Goal: Information Seeking & Learning: Learn about a topic

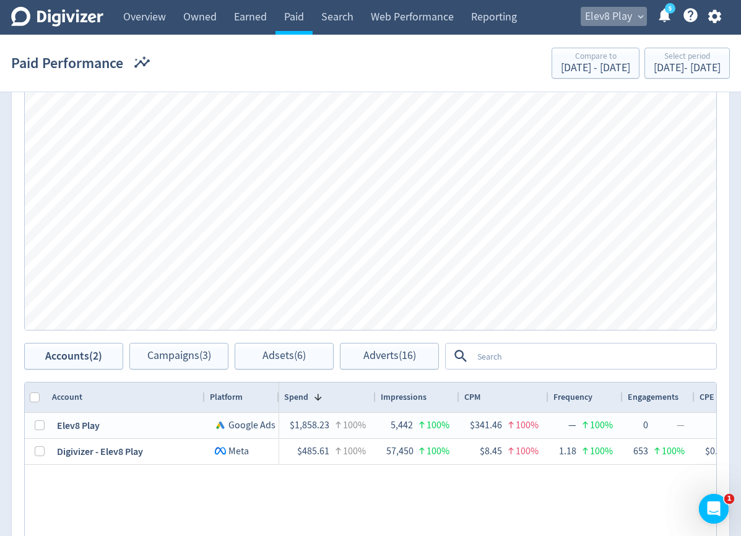
click at [625, 19] on span "Elev8 Play" at bounding box center [608, 17] width 47 height 20
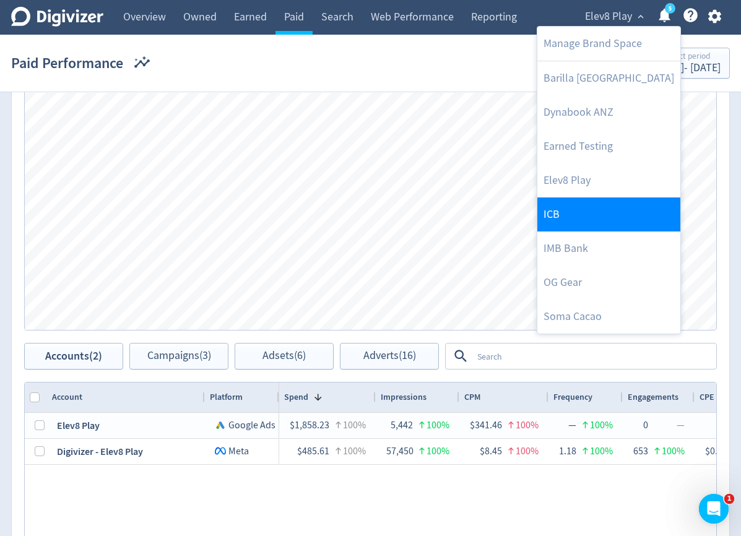
click at [584, 226] on link "ICB" at bounding box center [608, 215] width 143 height 34
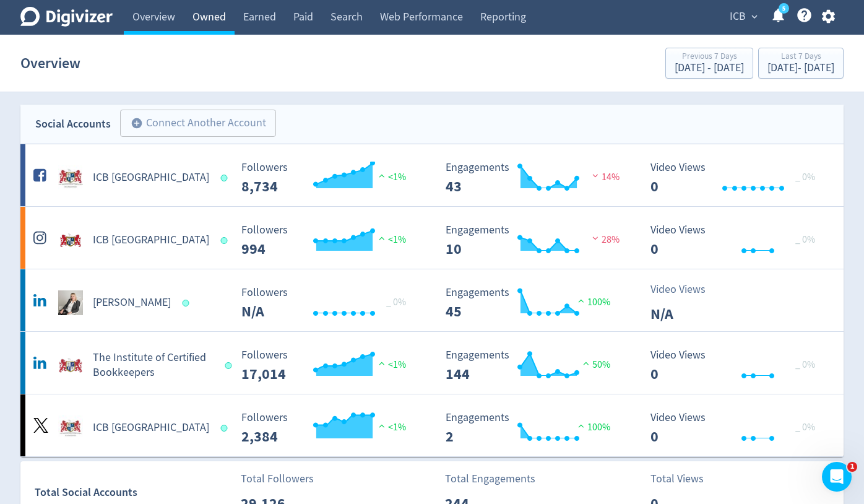
click at [224, 20] on link "Owned" at bounding box center [209, 17] width 51 height 35
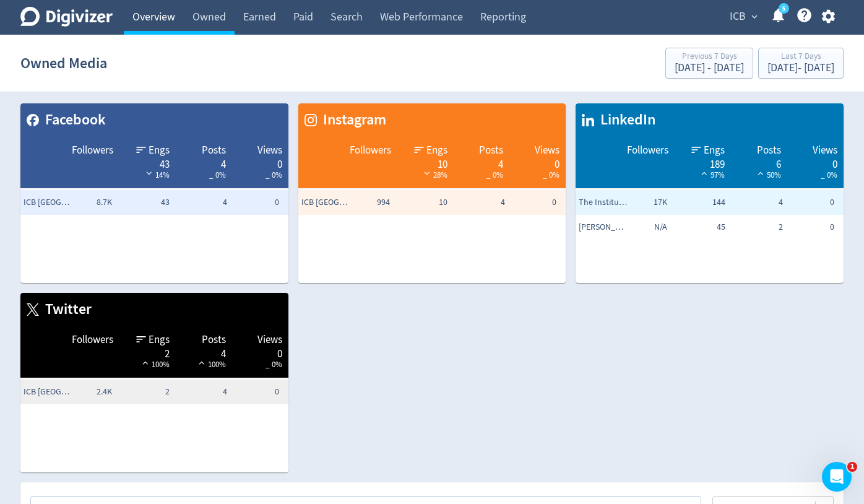
click at [164, 12] on link "Overview" at bounding box center [154, 17] width 60 height 35
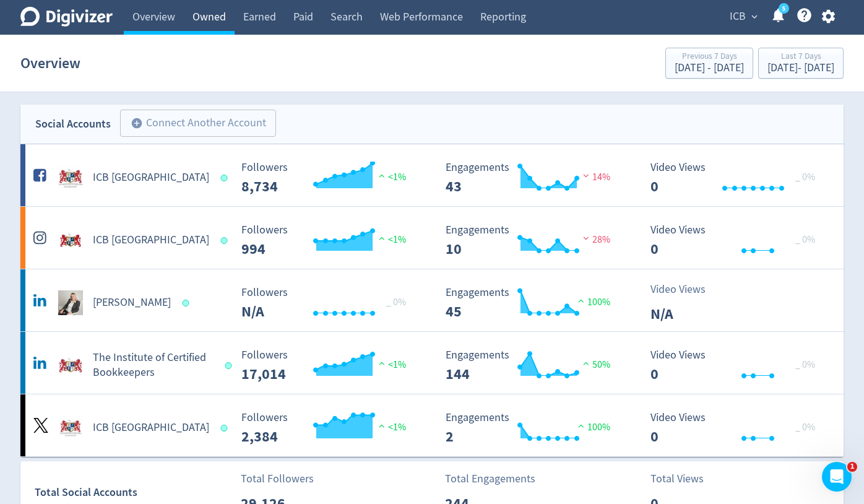
click at [207, 23] on link "Owned" at bounding box center [209, 17] width 51 height 35
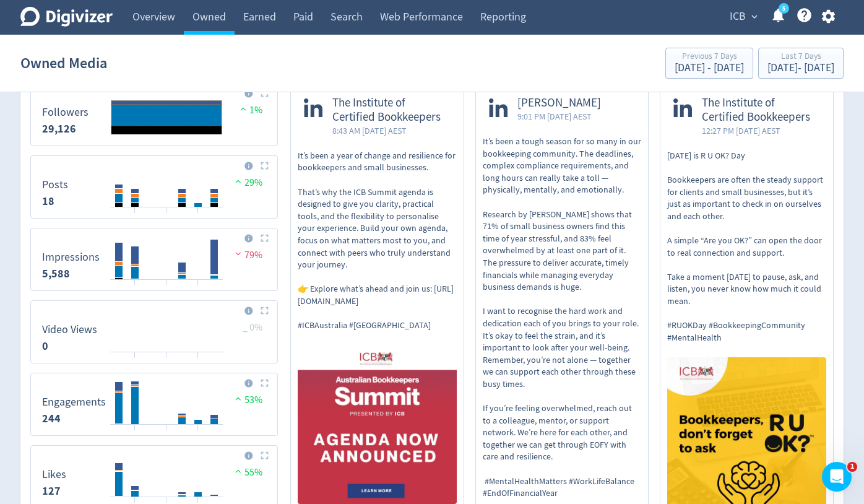
scroll to position [474, 0]
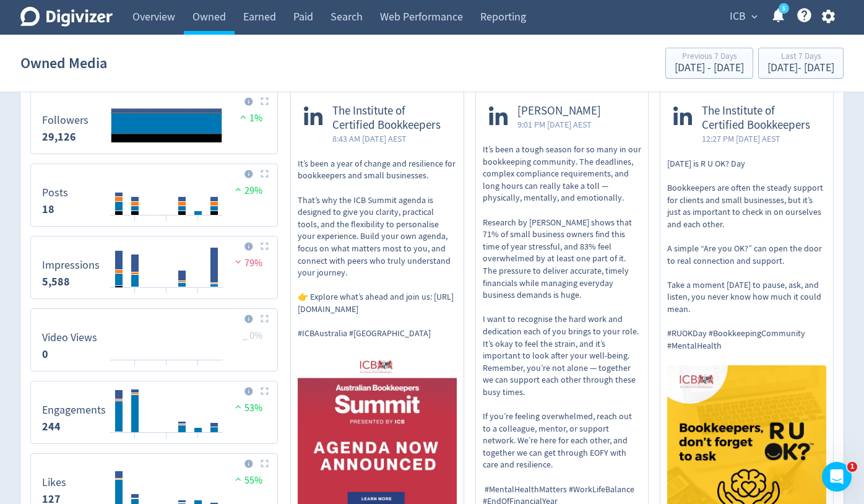
click at [554, 346] on p "It’s been a tough season for so many in our bookkeeping community. The deadline…" at bounding box center [562, 326] width 159 height 364
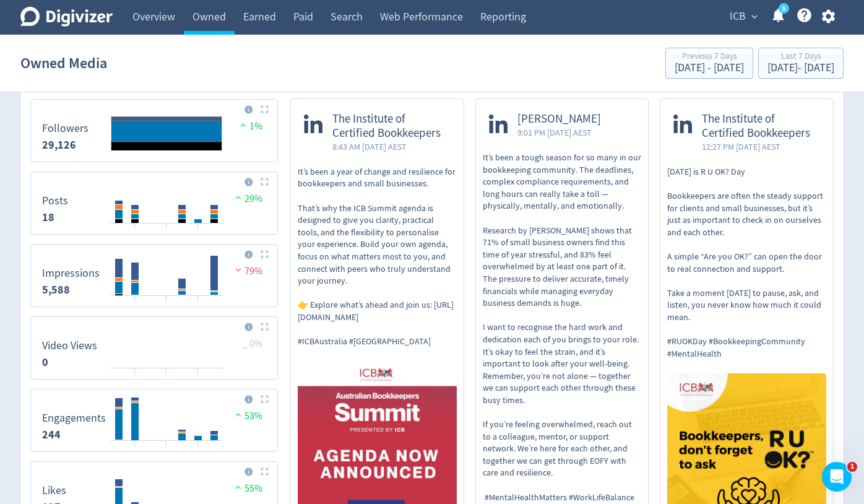
scroll to position [469, 0]
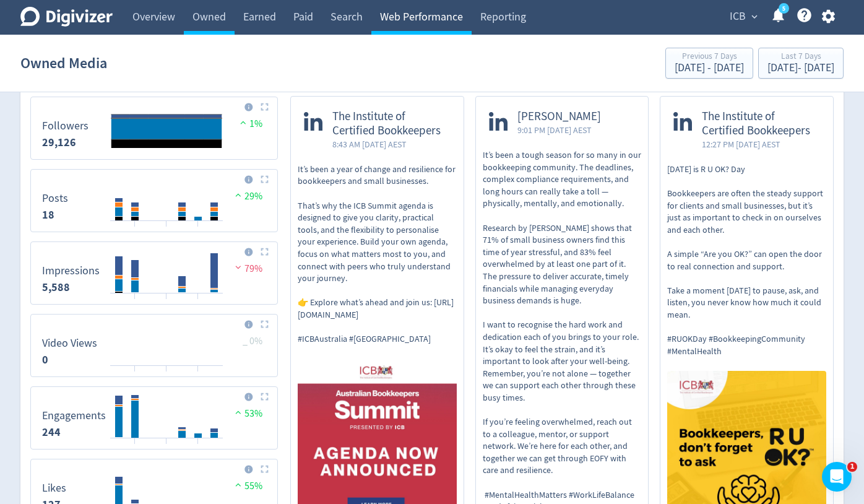
click at [427, 20] on link "Web Performance" at bounding box center [421, 17] width 100 height 35
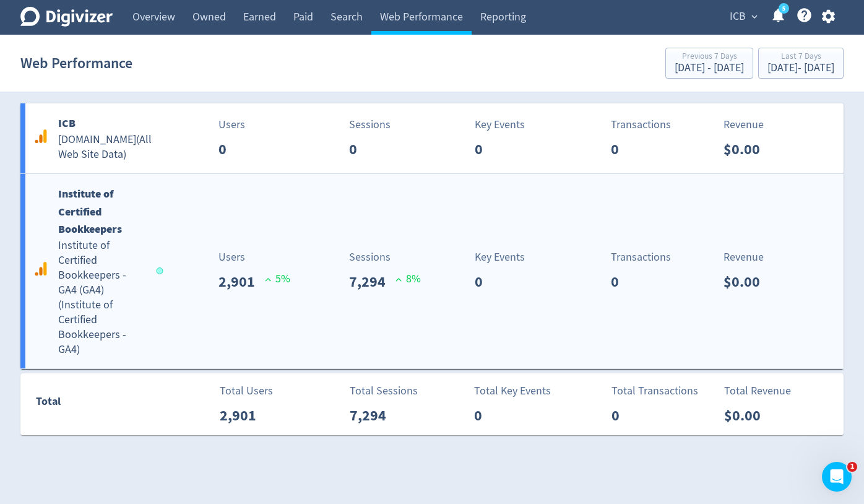
click at [237, 300] on div "Institute of Certified Bookkeepers Institute of Certified Bookkeepers - GA4 (GA…" at bounding box center [431, 271] width 823 height 194
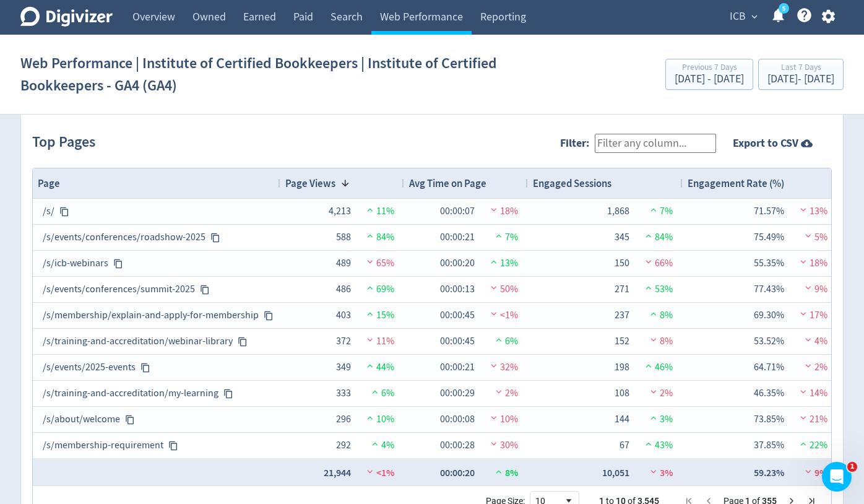
scroll to position [1273, 0]
click at [298, 22] on link "Paid" at bounding box center [303, 17] width 37 height 35
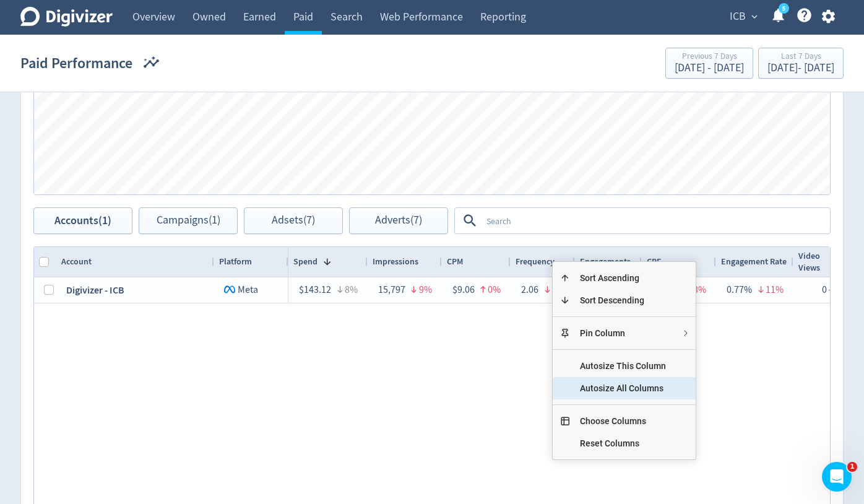
scroll to position [424, 0]
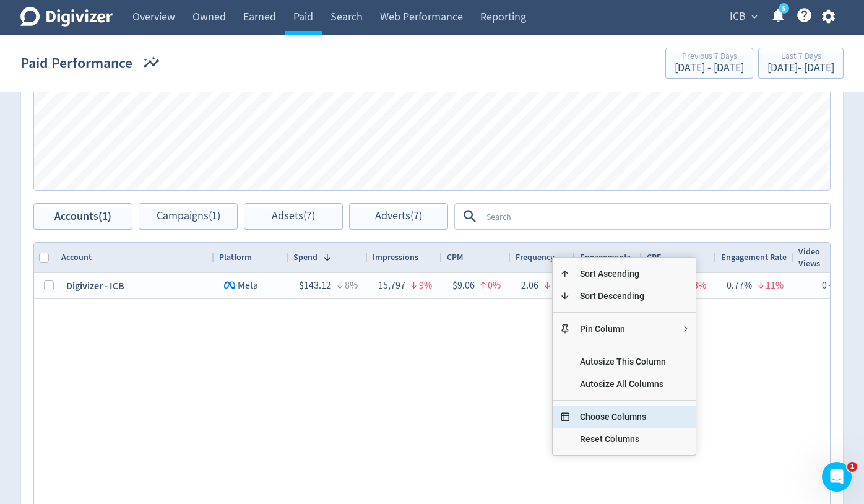
click at [616, 417] on span "Choose Columns" at bounding box center [623, 417] width 106 height 22
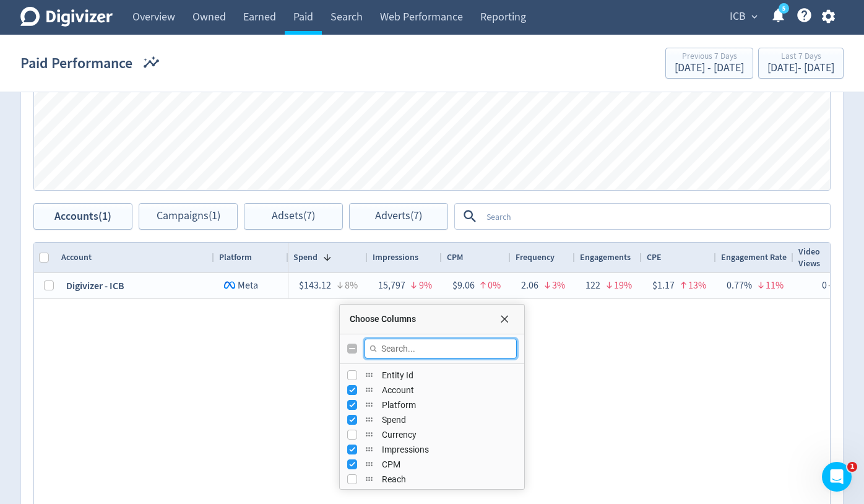
click at [425, 347] on input "Filter Columns Input" at bounding box center [441, 349] width 152 height 20
type input "reach"
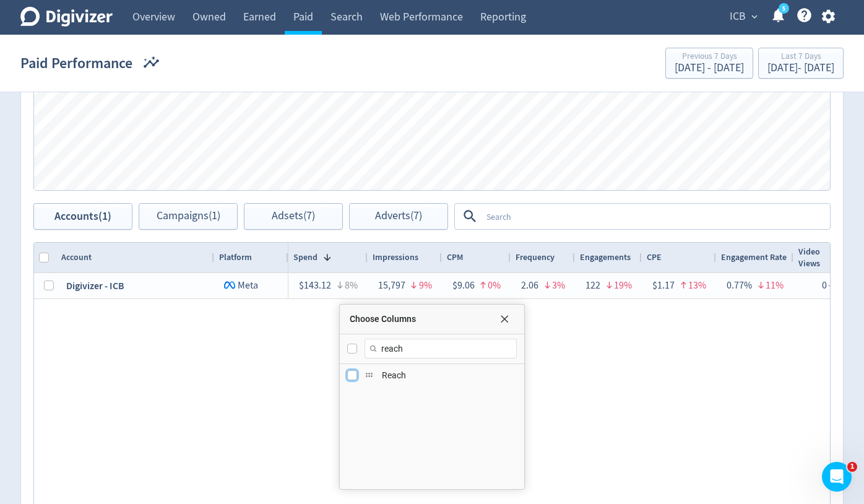
click at [354, 375] on input "Press SPACE to toggle visibility (hidden)" at bounding box center [352, 375] width 10 height 10
checkbox input "true"
click at [656, 403] on div "$143.12 8% 15,797 9% $9.06 0% 2.06 3% 122 19% $1.17 13% 0.77% 11% 0 — — 0.00% —…" at bounding box center [560, 399] width 542 height 252
click at [503, 324] on div "Choose Columns" at bounding box center [432, 320] width 185 height 30
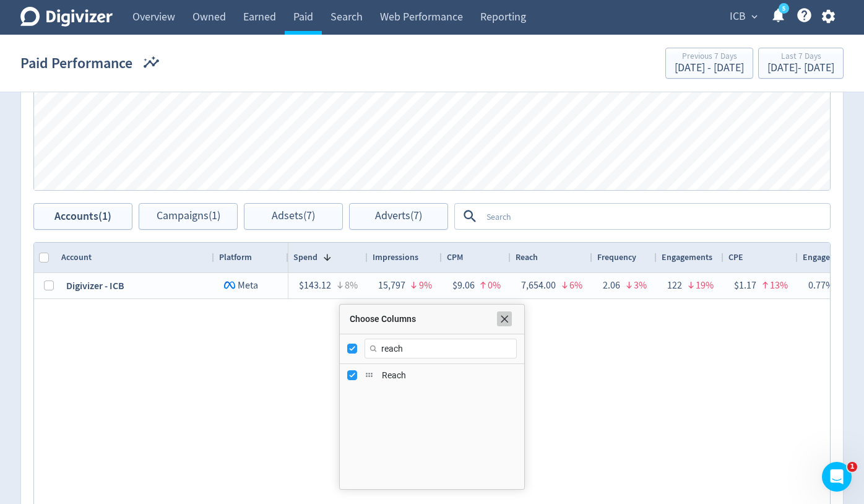
click at [508, 318] on span "Choose Columns" at bounding box center [505, 319] width 10 height 10
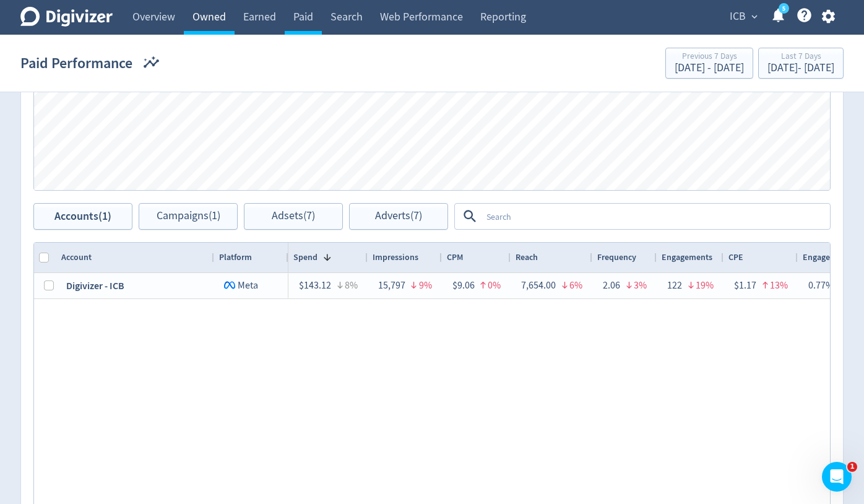
click at [210, 19] on link "Owned" at bounding box center [209, 17] width 51 height 35
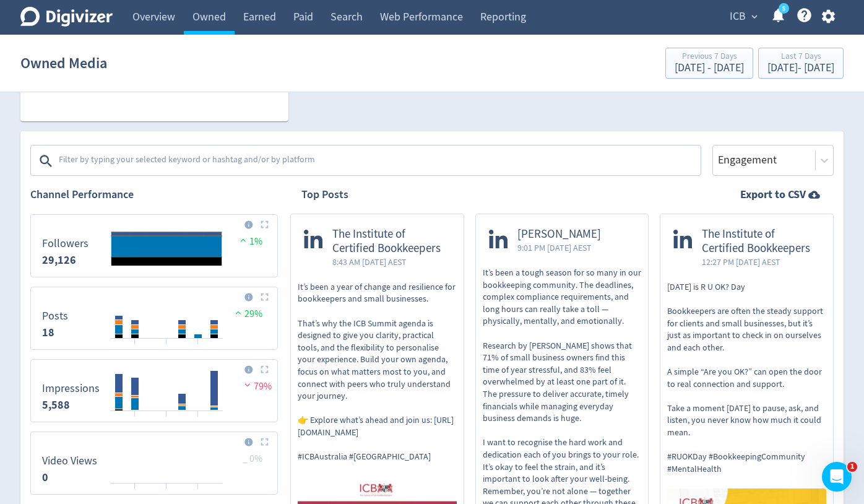
scroll to position [352, 0]
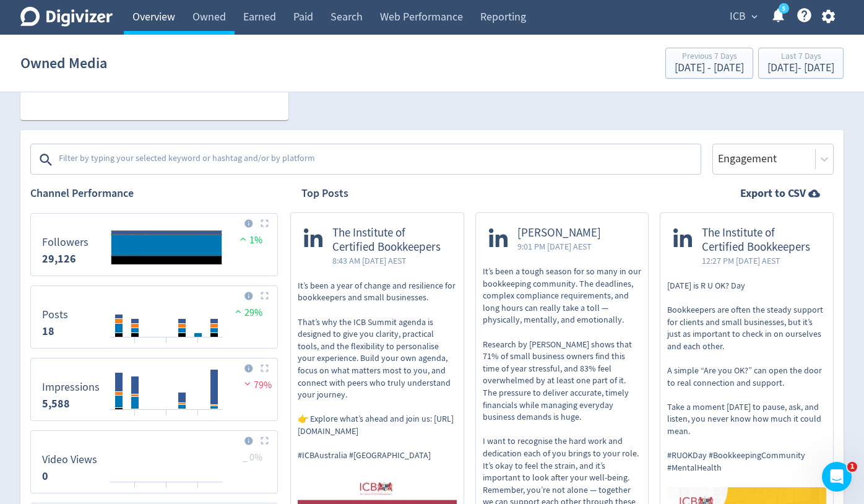
click at [150, 27] on link "Overview" at bounding box center [154, 17] width 60 height 35
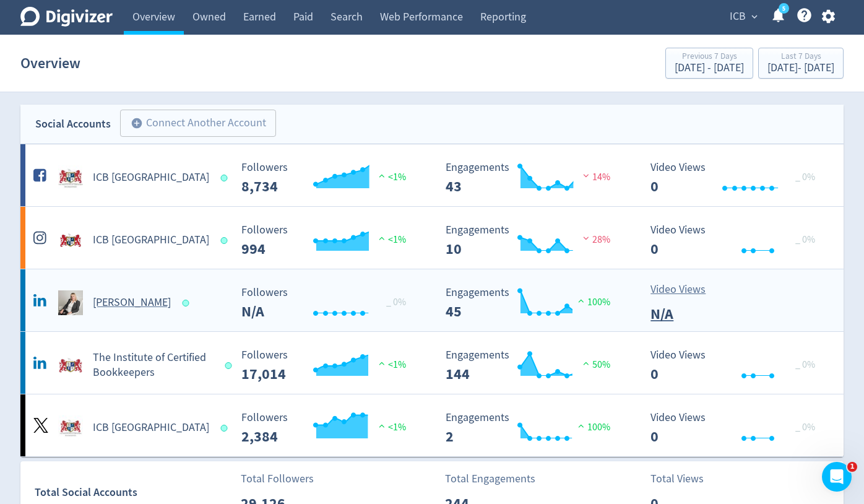
click at [118, 287] on div "[PERSON_NAME]" at bounding box center [127, 297] width 205 height 35
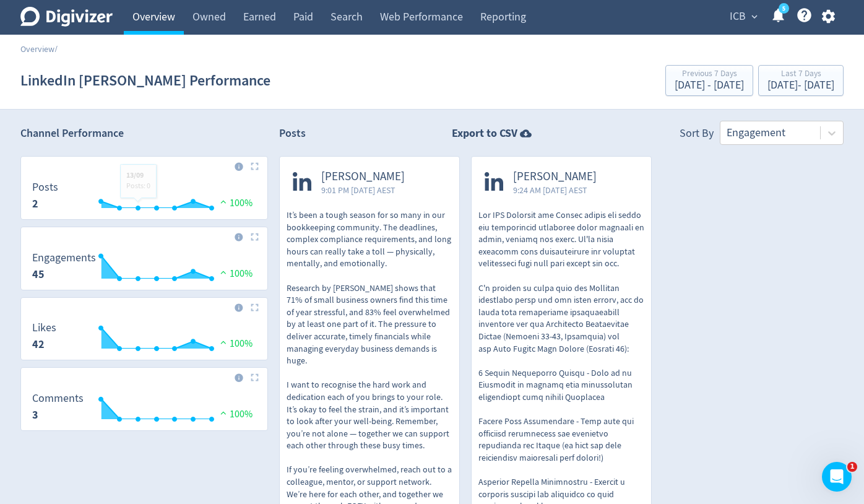
click at [136, 14] on link "Overview" at bounding box center [154, 17] width 60 height 35
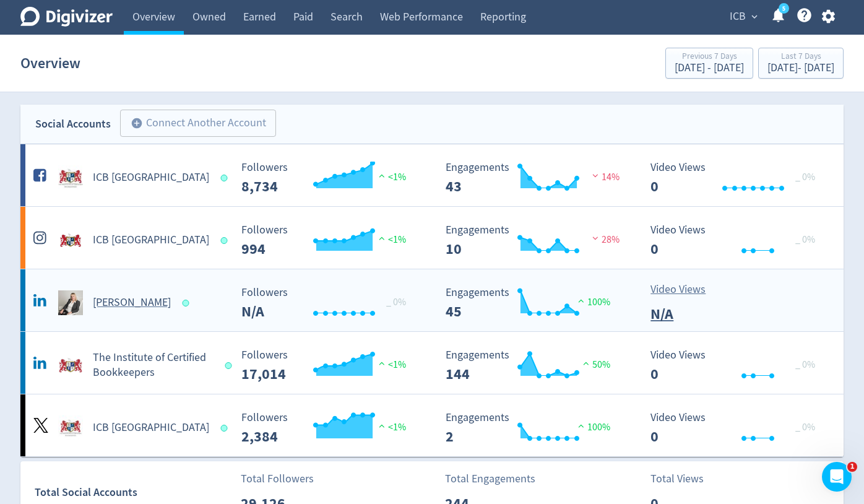
click at [124, 304] on h5 "[PERSON_NAME]" at bounding box center [132, 302] width 78 height 15
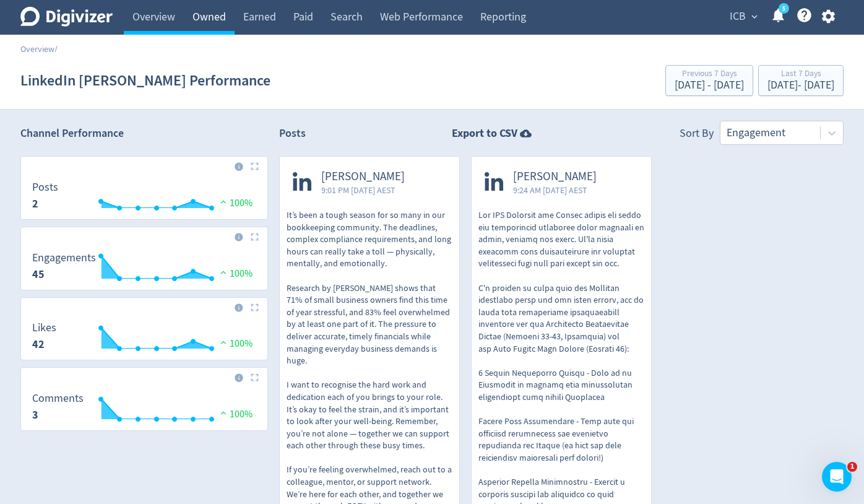
click at [191, 23] on link "Owned" at bounding box center [209, 17] width 51 height 35
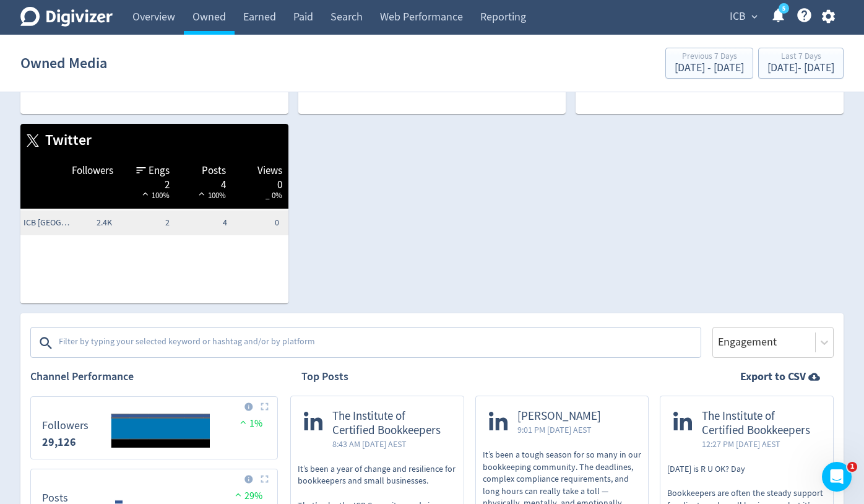
scroll to position [209, 0]
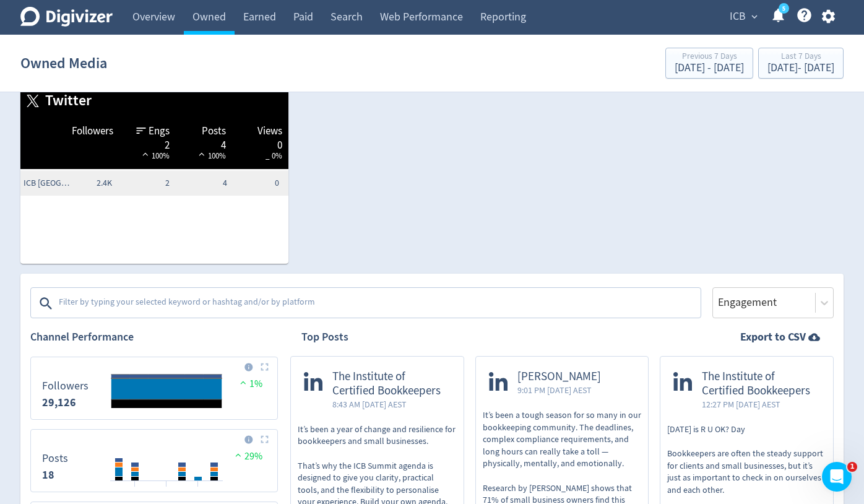
click at [375, 308] on textarea at bounding box center [379, 303] width 642 height 25
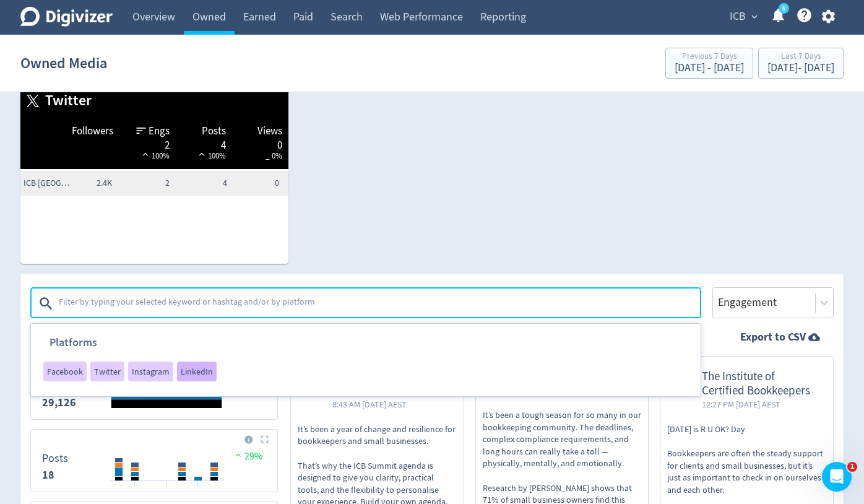
click at [194, 378] on div "LinkedIn" at bounding box center [197, 372] width 40 height 20
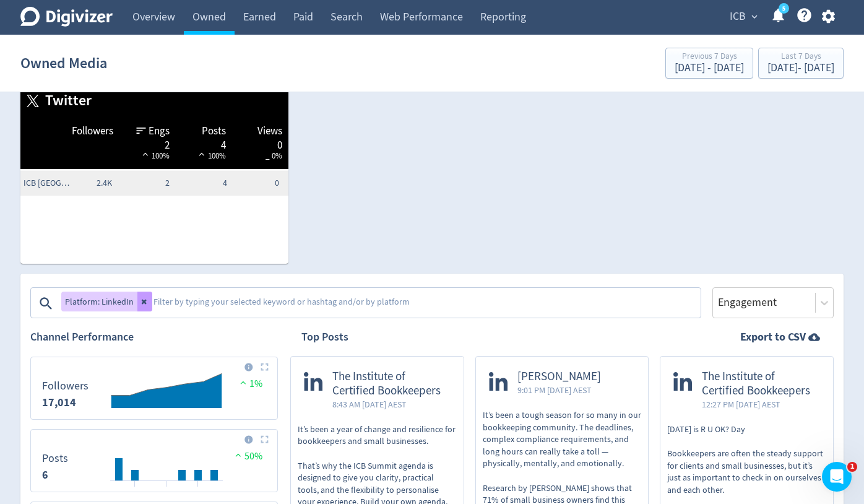
click at [147, 299] on button at bounding box center [144, 302] width 15 height 20
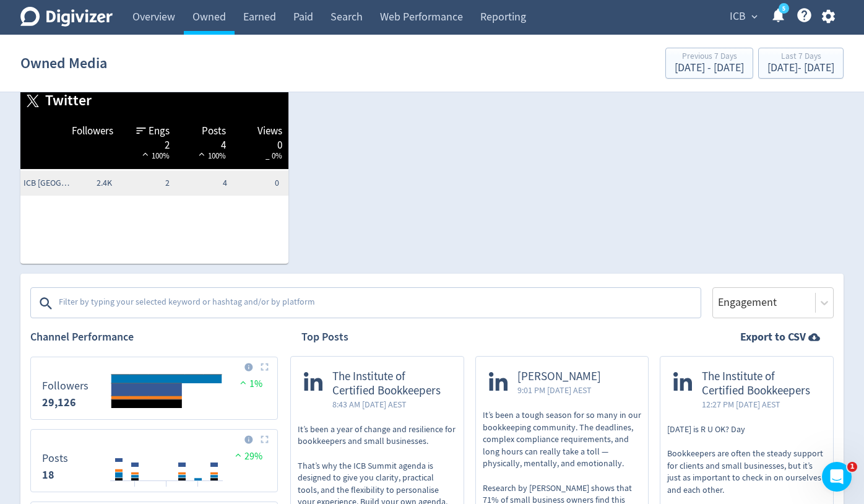
click at [171, 302] on textarea at bounding box center [379, 303] width 642 height 25
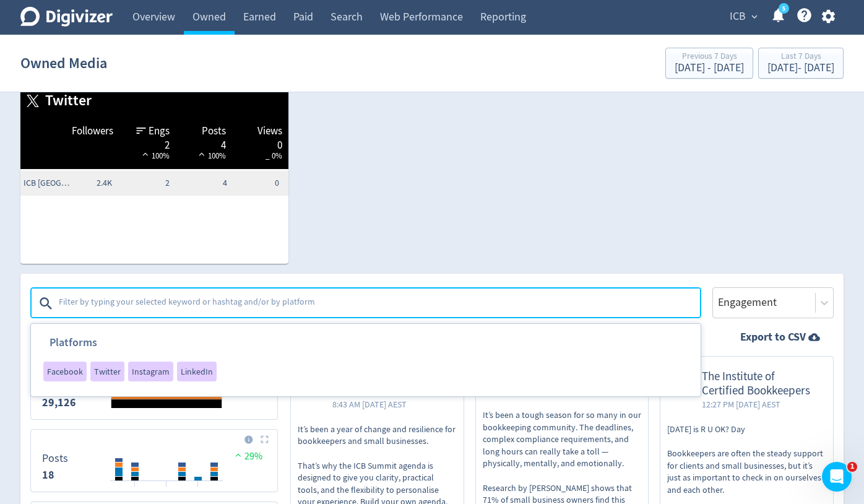
click at [344, 263] on div "Facebook Followers Engs 43 14% Posts 4 _ 0% Views 0 _ 0% ICB [GEOGRAPHIC_DATA] …" at bounding box center [427, 74] width 833 height 379
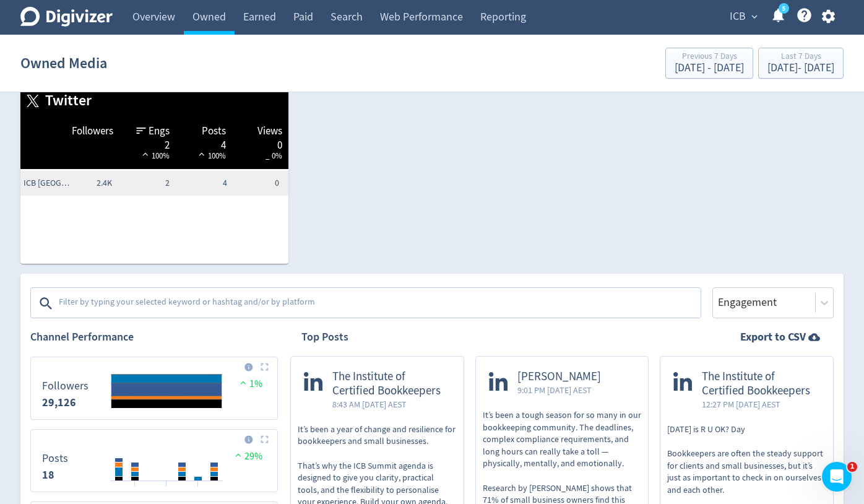
click at [244, 300] on textarea at bounding box center [379, 303] width 642 height 25
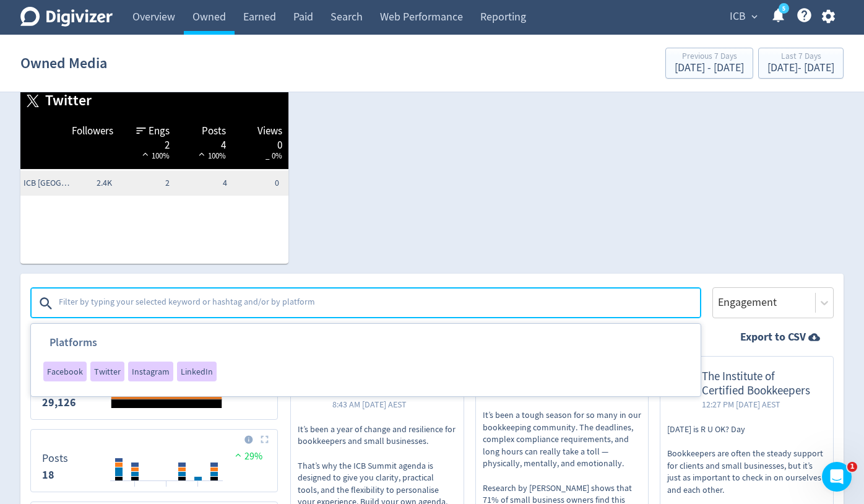
click at [216, 305] on textarea at bounding box center [379, 303] width 642 height 25
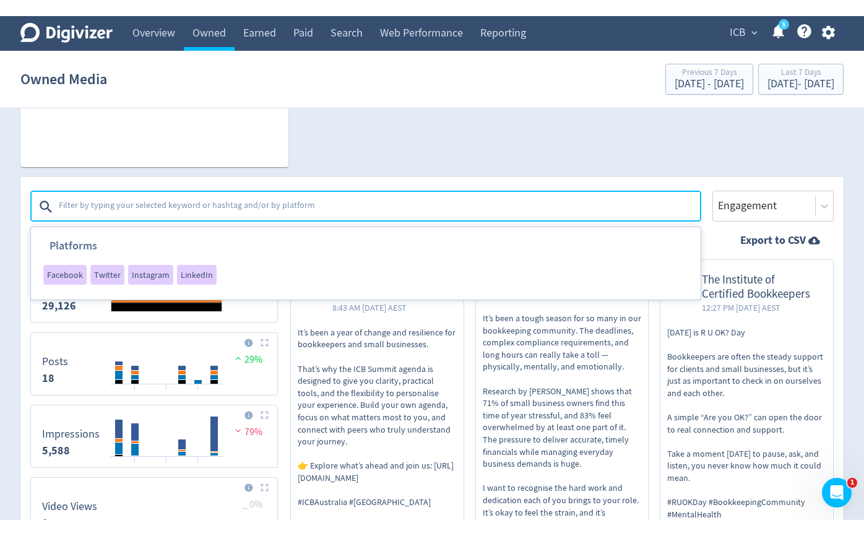
scroll to position [336, 0]
